Goal: Transaction & Acquisition: Purchase product/service

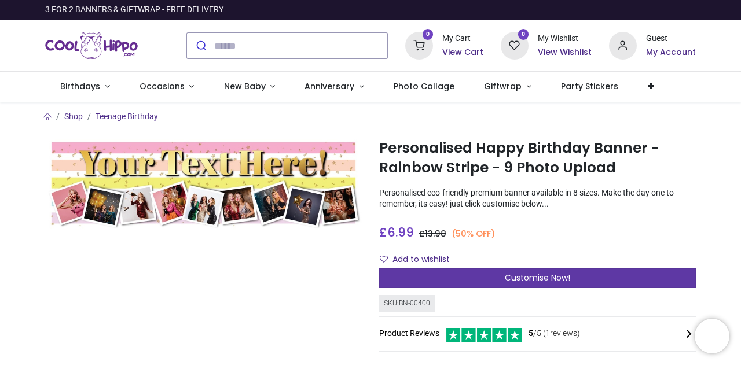
click at [546, 282] on span "Customise Now!" at bounding box center [537, 278] width 65 height 12
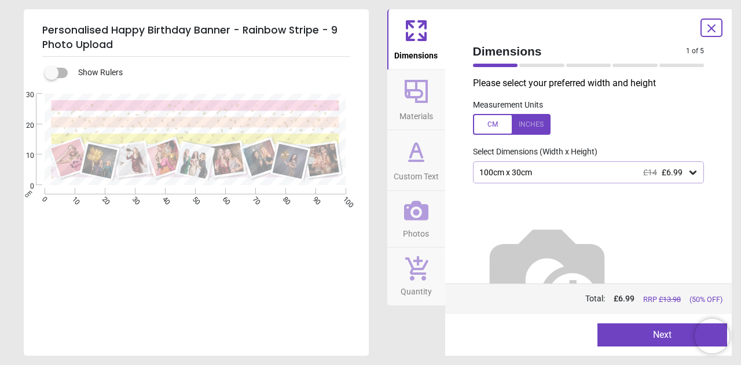
click at [688, 172] on icon at bounding box center [693, 173] width 12 height 12
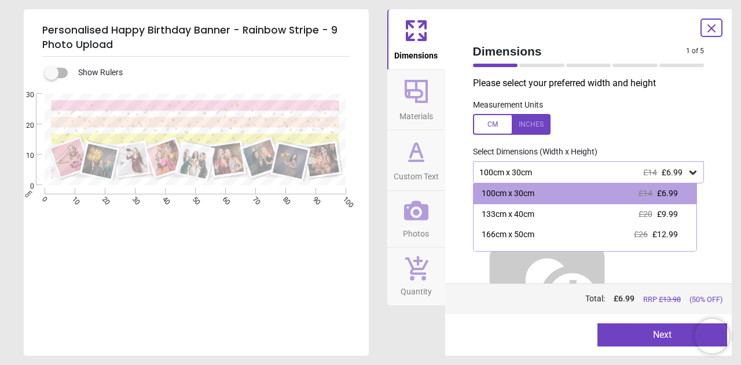
scroll to position [23, 0]
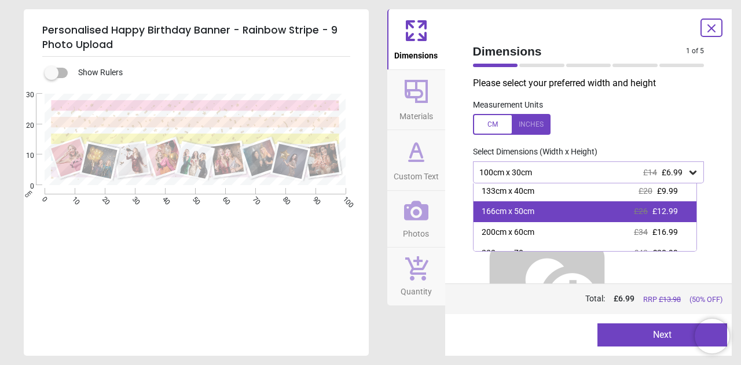
click at [552, 204] on div "166cm x 50cm £26 £12.99" at bounding box center [586, 212] width 224 height 21
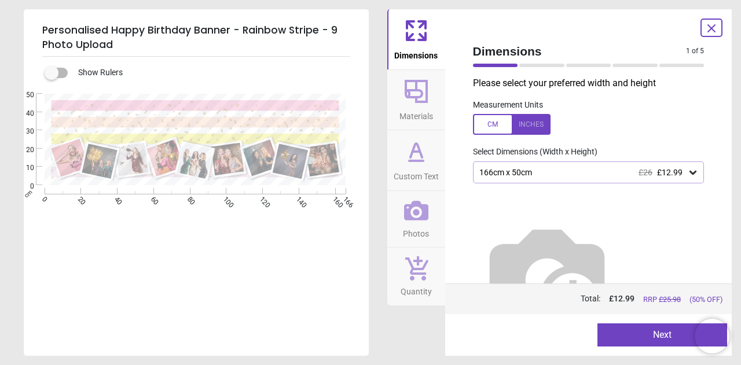
click at [621, 233] on img at bounding box center [547, 276] width 148 height 148
click at [417, 89] on icon at bounding box center [416, 91] width 23 height 23
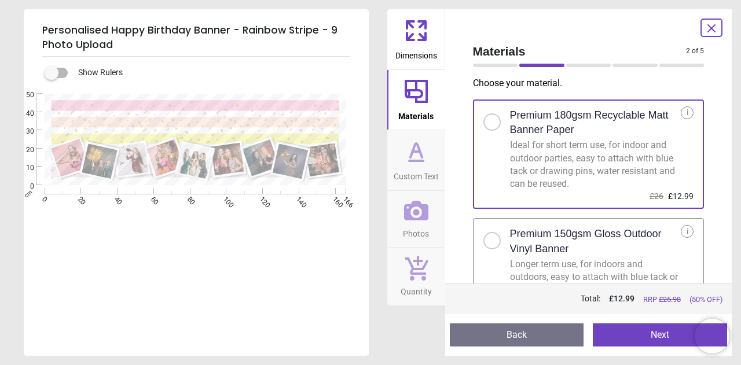
click at [423, 161] on icon at bounding box center [416, 161] width 14 height 0
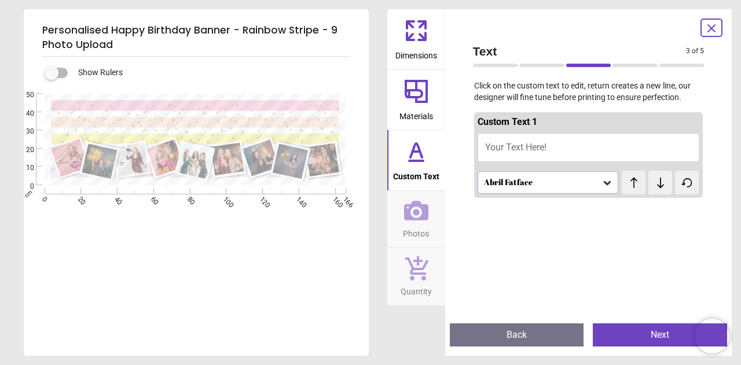
click at [512, 149] on span "Your Text Here!" at bounding box center [515, 147] width 61 height 11
type textarea "**********"
click at [534, 186] on div "Abril Fatface" at bounding box center [542, 183] width 119 height 10
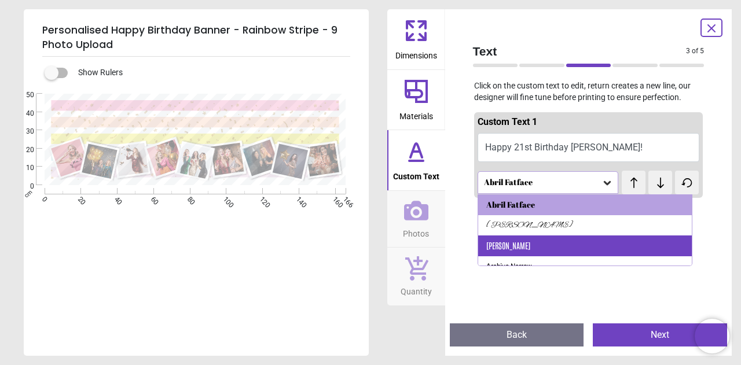
click at [503, 254] on div "[PERSON_NAME]" at bounding box center [585, 246] width 214 height 21
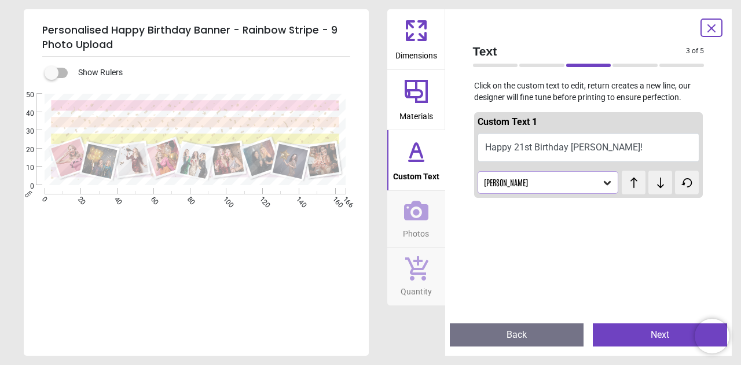
click at [524, 186] on div "[PERSON_NAME]" at bounding box center [542, 183] width 119 height 10
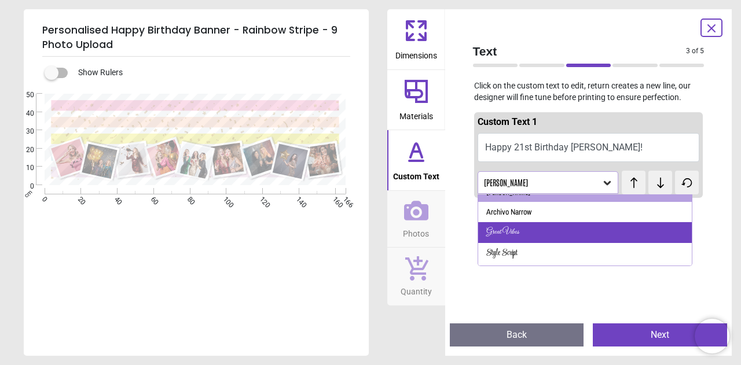
scroll to position [54, 0]
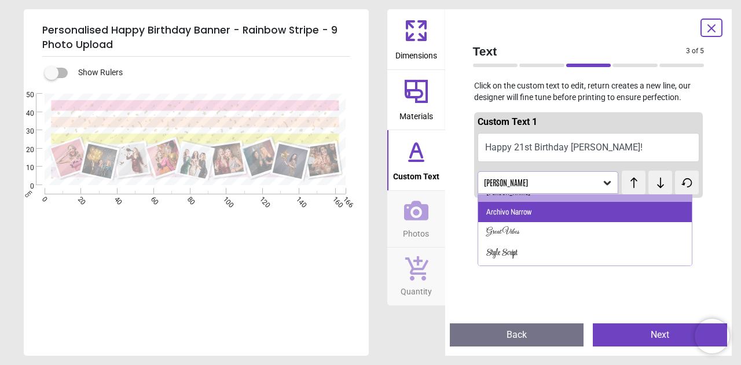
click at [510, 215] on div "Archivo Narrow" at bounding box center [508, 213] width 45 height 12
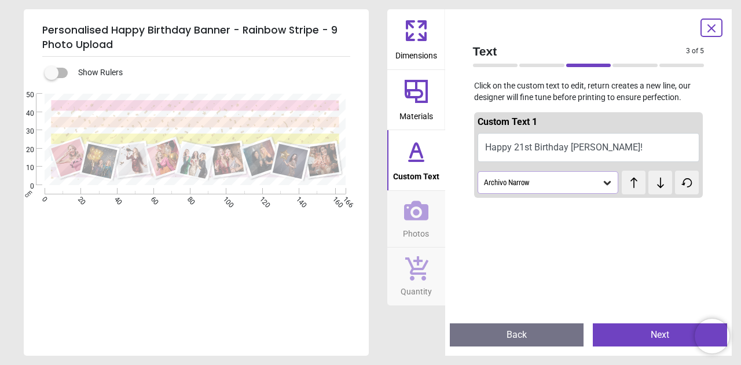
scroll to position [0, 0]
click at [410, 225] on span "Photos" at bounding box center [416, 231] width 26 height 17
